Goal: Find specific page/section: Find specific page/section

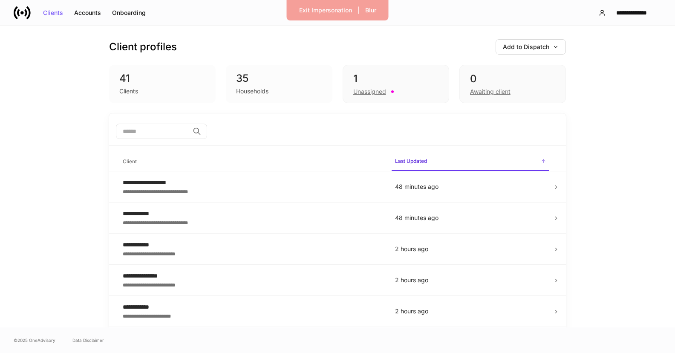
click at [135, 87] on div "Clients" at bounding box center [128, 91] width 19 height 9
click at [123, 76] on div "41" at bounding box center [162, 79] width 86 height 14
click at [131, 90] on div "Clients" at bounding box center [128, 91] width 19 height 9
click at [273, 94] on div "Households" at bounding box center [279, 90] width 86 height 10
click at [379, 87] on div "Unassigned" at bounding box center [369, 91] width 33 height 9
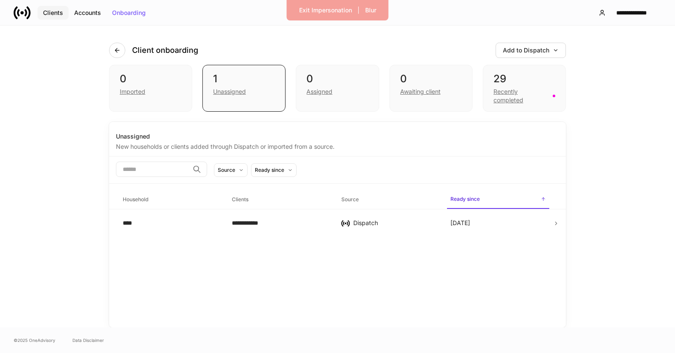
click at [62, 17] on button "Clients" at bounding box center [52, 13] width 31 height 14
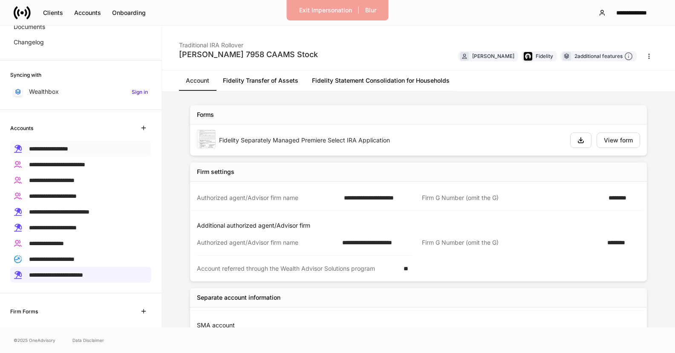
scroll to position [106, 0]
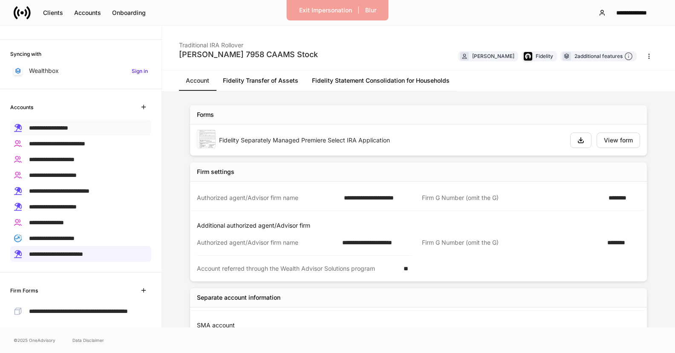
click at [68, 129] on span "**********" at bounding box center [48, 128] width 39 height 6
